Goal: Use online tool/utility: Use online tool/utility

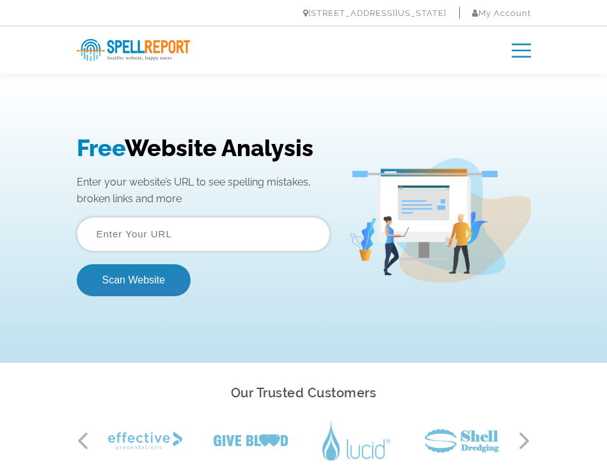
click at [275, 235] on input "text" at bounding box center [203, 234] width 253 height 35
type input "[DOMAIN_NAME]"
click at [77, 264] on button "Scan Website" at bounding box center [134, 280] width 114 height 32
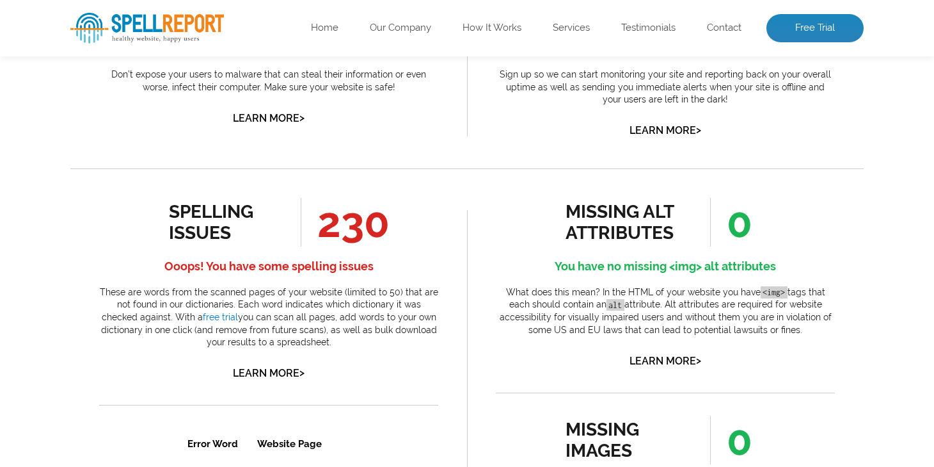
scroll to position [579, 0]
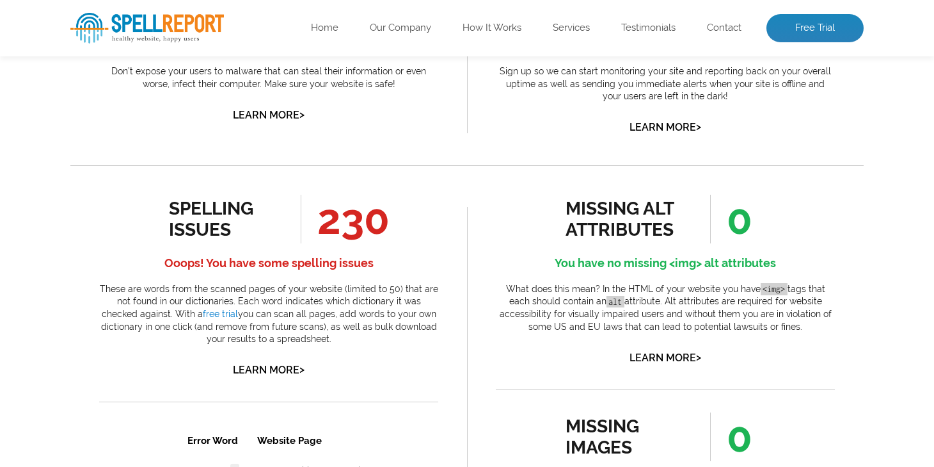
click at [273, 379] on div "spelling issues 230 Ooops! You have some spelling issues These are words from t…" at bounding box center [268, 287] width 339 height 184
click at [273, 370] on link "Learn More >" at bounding box center [269, 369] width 72 height 12
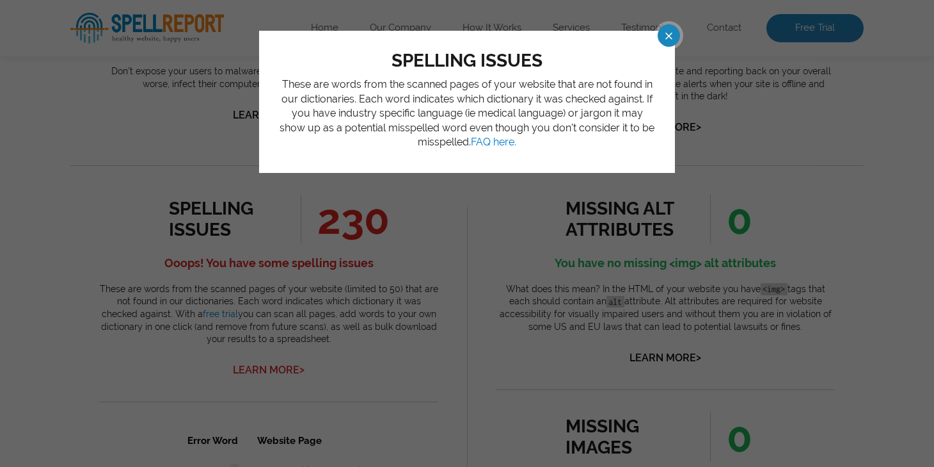
click at [273, 370] on div "spelling issues These are words from the scanned pages of your website that are…" at bounding box center [467, 233] width 934 height 467
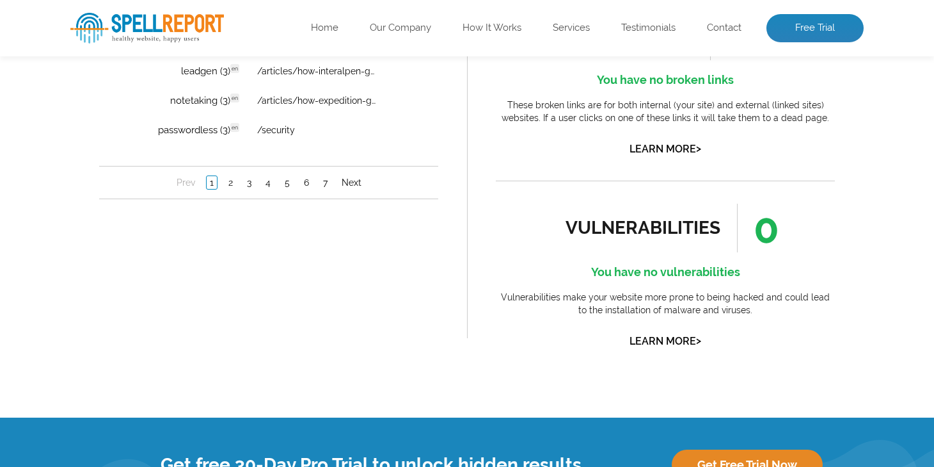
scroll to position [1111, 0]
